Goal: Navigation & Orientation: Understand site structure

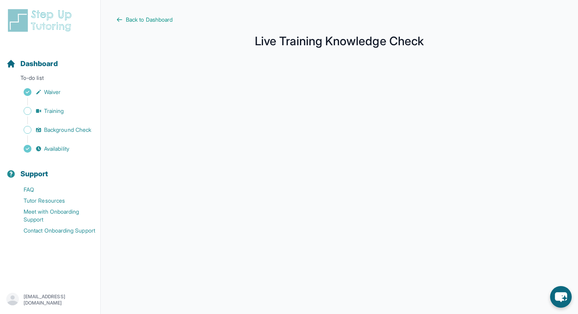
click at [171, 40] on h1 "Live Training Knowledge Check" at bounding box center [339, 40] width 446 height 9
click at [120, 18] on icon at bounding box center [119, 20] width 6 height 6
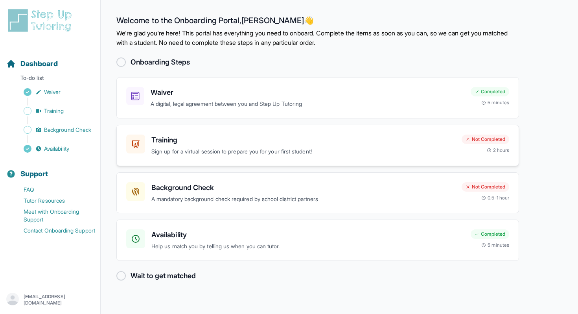
click at [189, 150] on p "Sign up for a virtual session to prepare you for your first student!" at bounding box center [303, 151] width 304 height 9
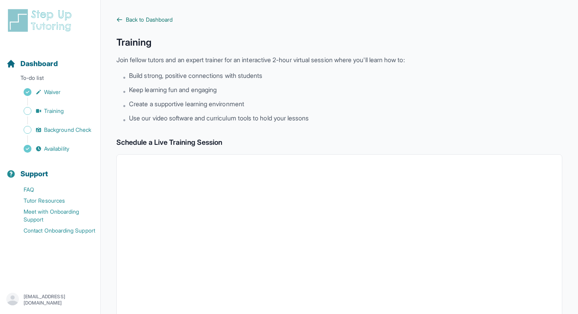
click at [117, 20] on icon at bounding box center [119, 20] width 5 height 4
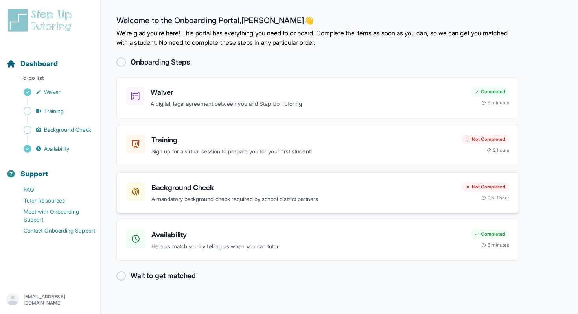
click at [188, 190] on h3 "Background Check" at bounding box center [303, 187] width 304 height 11
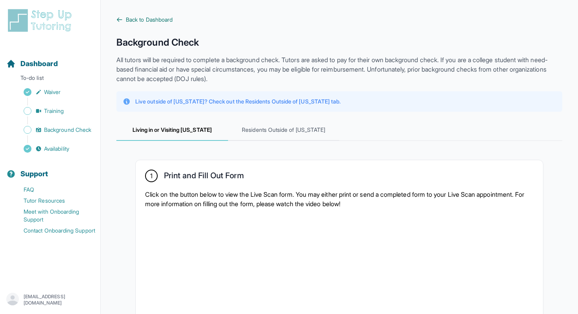
click at [119, 18] on icon at bounding box center [119, 20] width 6 height 6
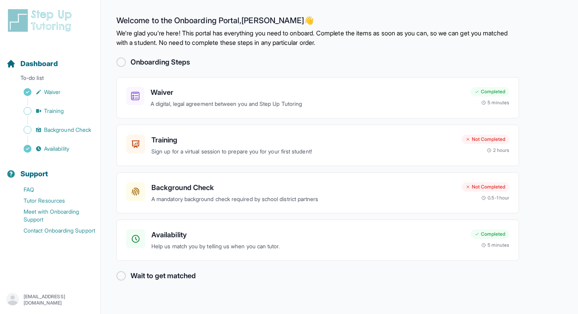
click at [119, 276] on div at bounding box center [120, 275] width 9 height 9
click at [108, 228] on main "Welcome to the Onboarding Portal, Avery 👋 We're glad you're here! This portal h…" at bounding box center [339, 157] width 477 height 314
